Goal: Task Accomplishment & Management: Manage account settings

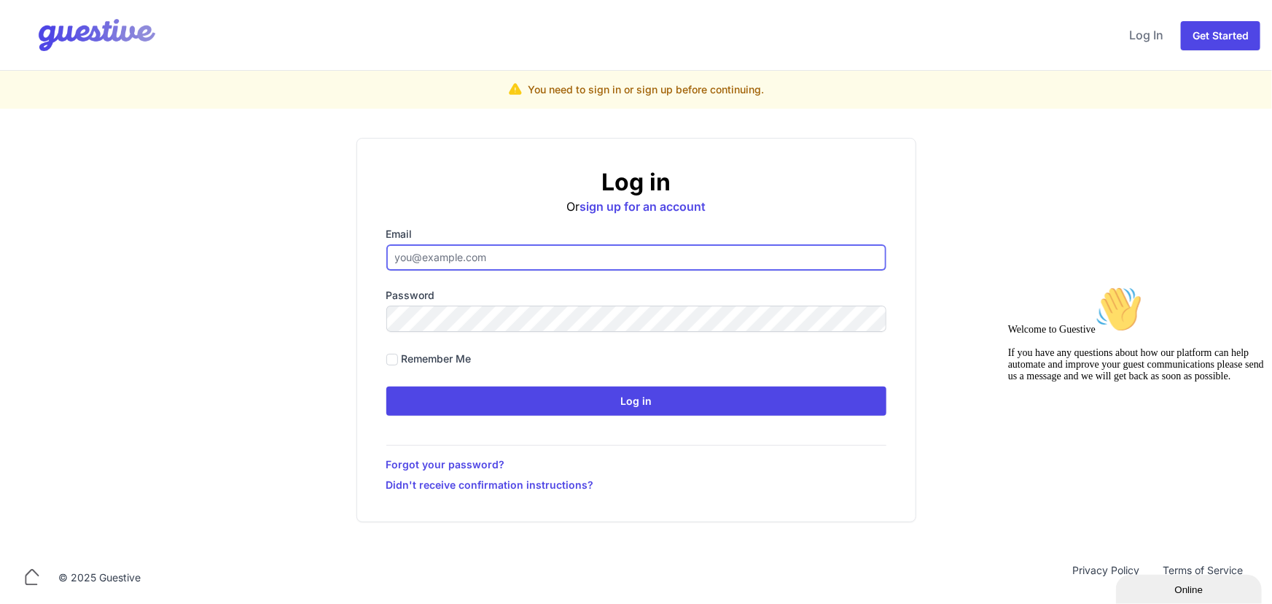
type input "hello@citysuperhost.com"
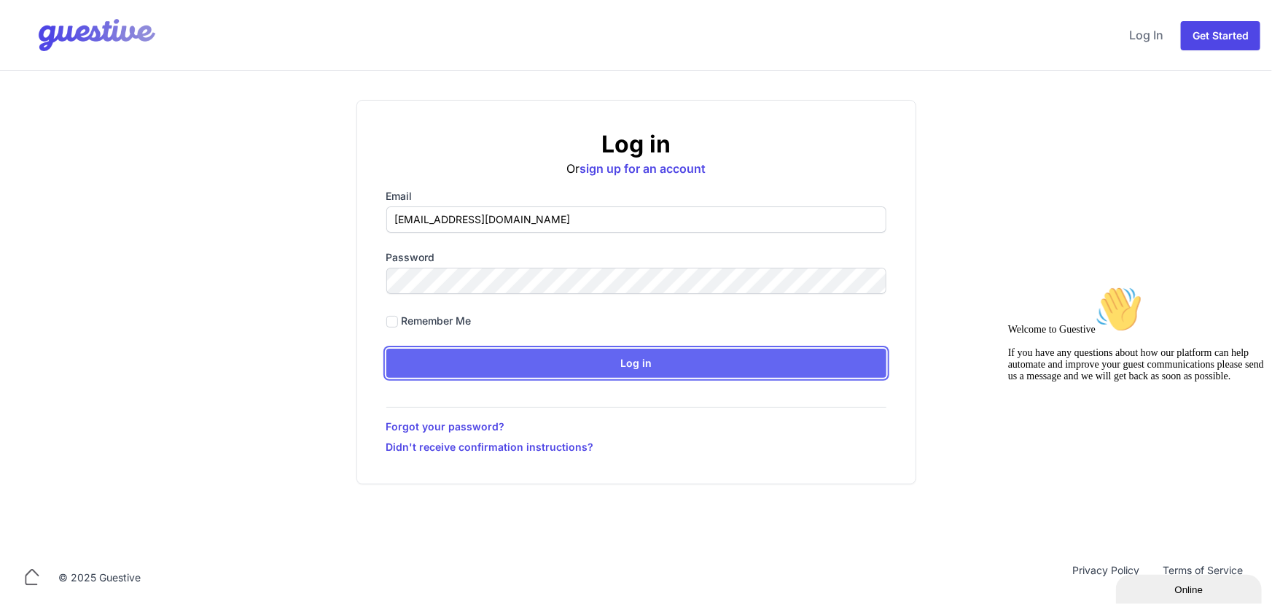
click at [686, 373] on input "Log in" at bounding box center [636, 363] width 500 height 29
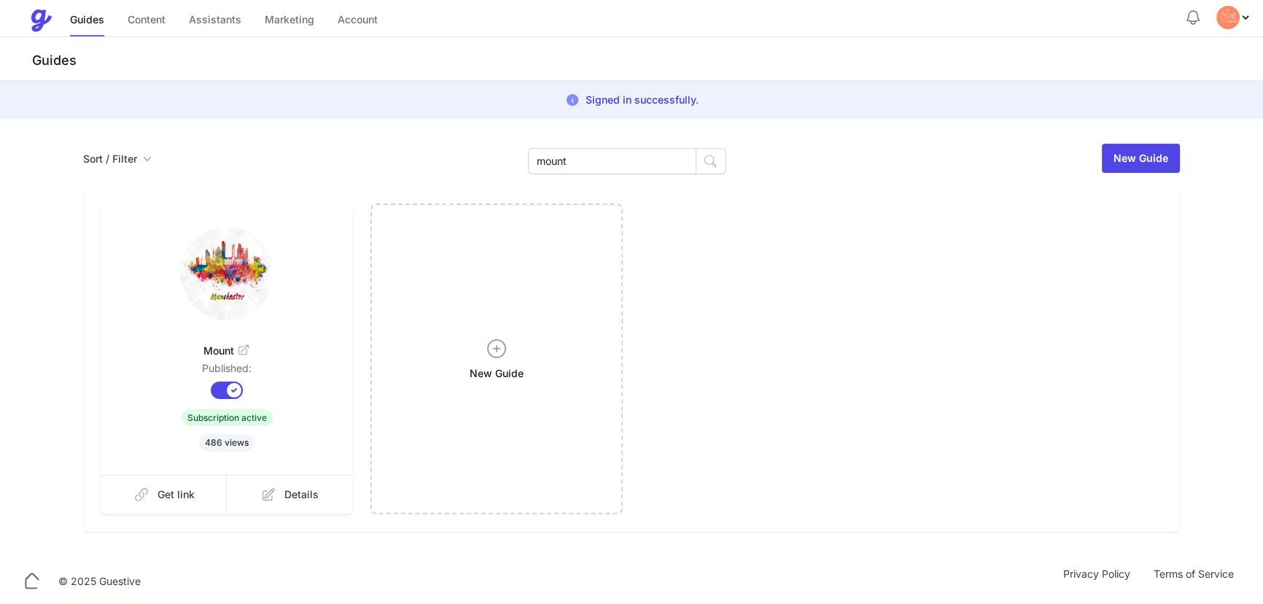
click at [596, 147] on div "mount" at bounding box center [627, 158] width 198 height 32
drag, startPoint x: 596, startPoint y: 152, endPoint x: 460, endPoint y: 114, distance: 140.8
click at [570, 144] on div "mount" at bounding box center [627, 158] width 198 height 32
click at [578, 154] on input "mount" at bounding box center [612, 161] width 168 height 26
drag, startPoint x: 580, startPoint y: 160, endPoint x: 514, endPoint y: 152, distance: 66.1
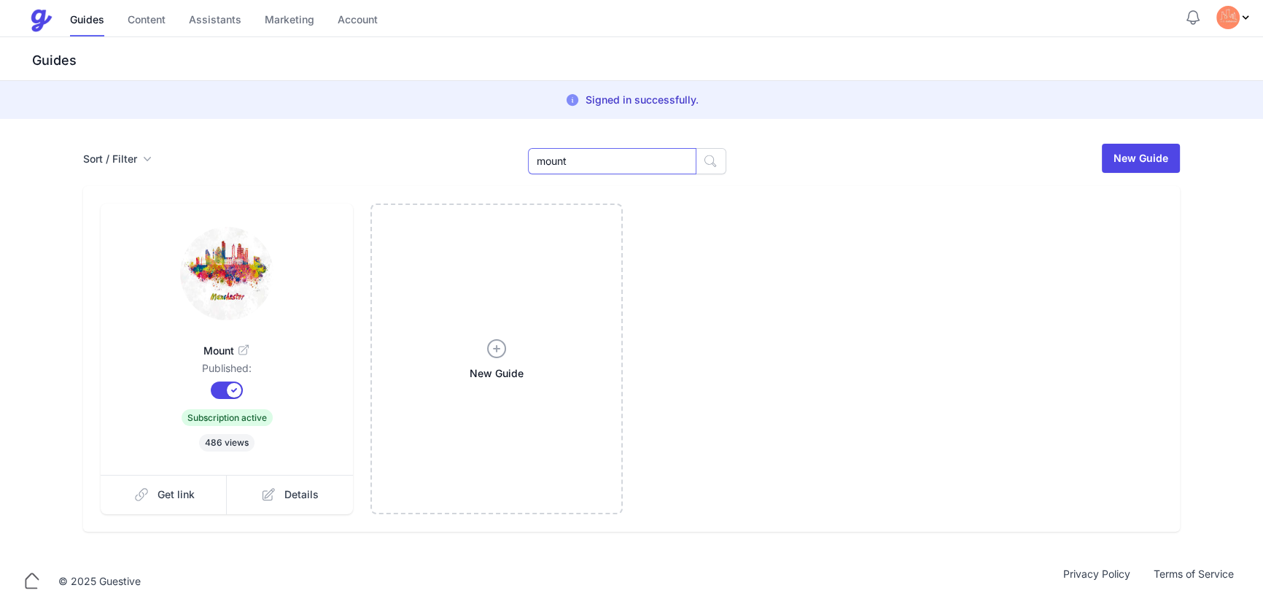
click at [514, 152] on div "Sort / Filter Sort Name Created Unsorted All Published Unpublished Archived mou…" at bounding box center [631, 158] width 1097 height 32
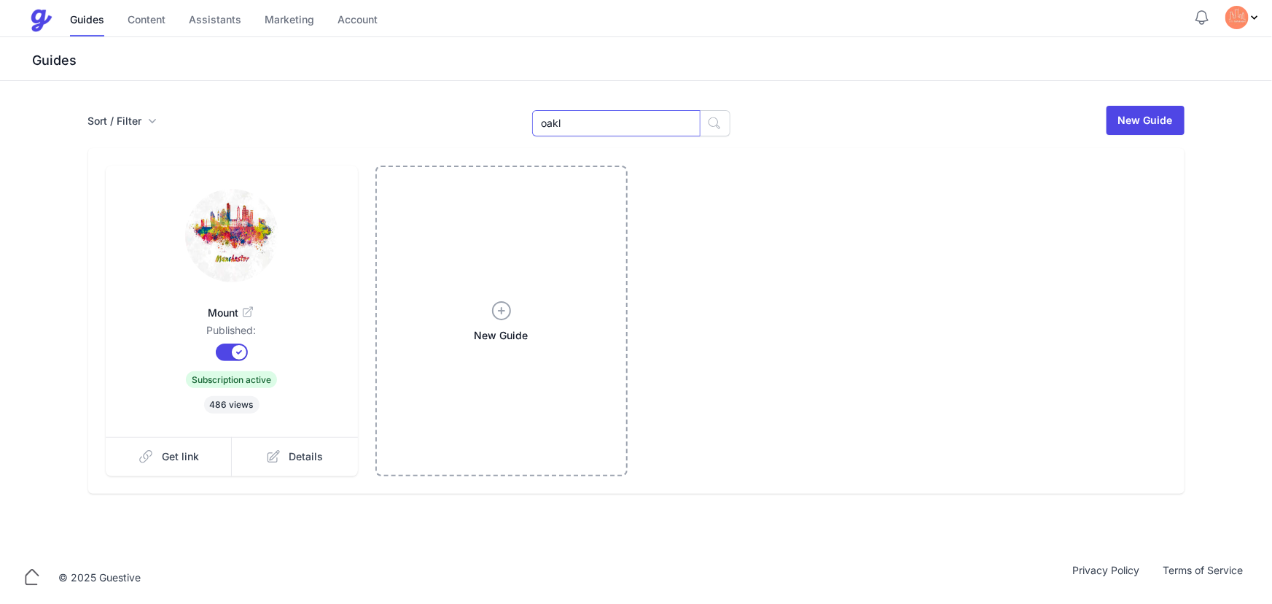
type input "oakleigh"
click at [712, 114] on button "button" at bounding box center [715, 123] width 31 height 26
click at [252, 308] on icon at bounding box center [254, 311] width 9 height 9
click at [226, 355] on button "Published?" at bounding box center [232, 352] width 32 height 18
